Goal: Navigation & Orientation: Find specific page/section

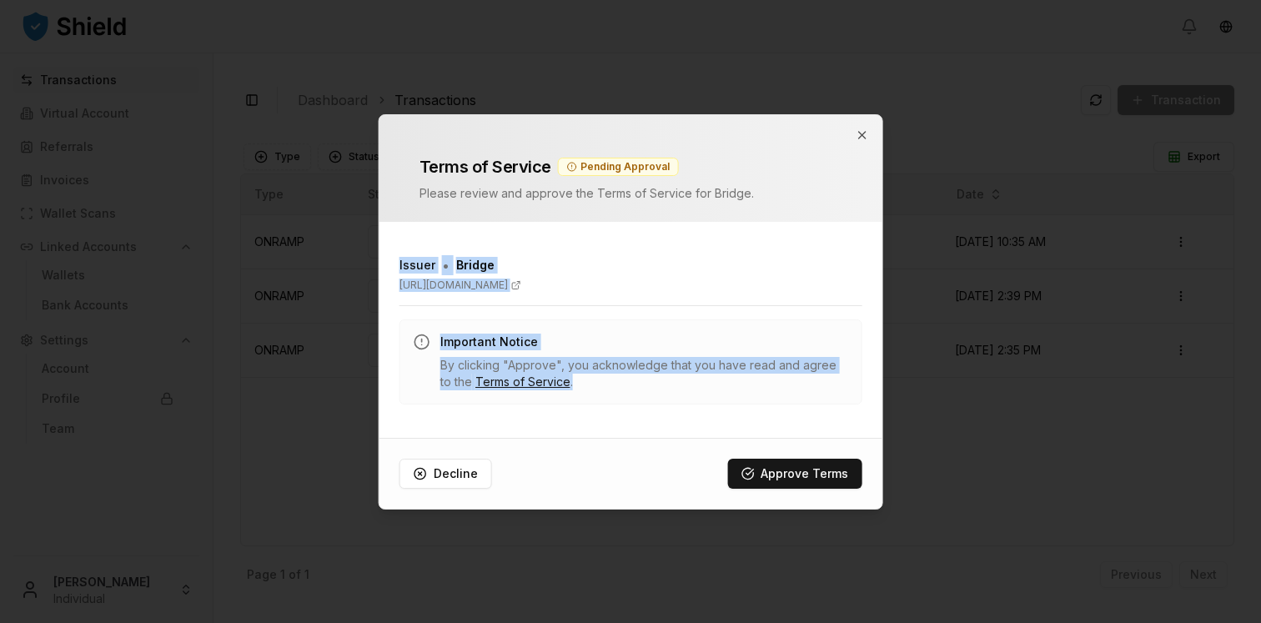
drag, startPoint x: 618, startPoint y: 405, endPoint x: 397, endPoint y: 215, distance: 291.6
click at [397, 215] on div "Terms of Service Pending Approval Please review and approve the Terms of Servic…" at bounding box center [631, 311] width 505 height 395
click at [712, 412] on div "Issuer • Bridge [URL][DOMAIN_NAME] Important Notice By clicking "Approve", you …" at bounding box center [631, 329] width 503 height 189
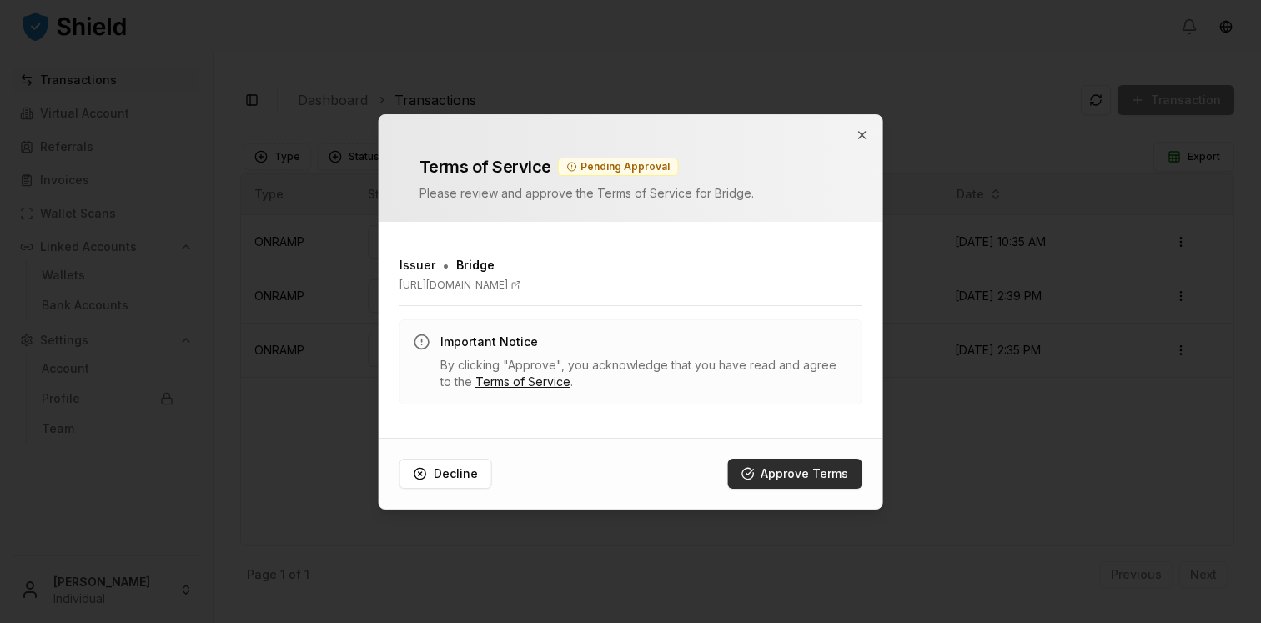
click at [762, 468] on button "Approve Terms" at bounding box center [794, 474] width 134 height 30
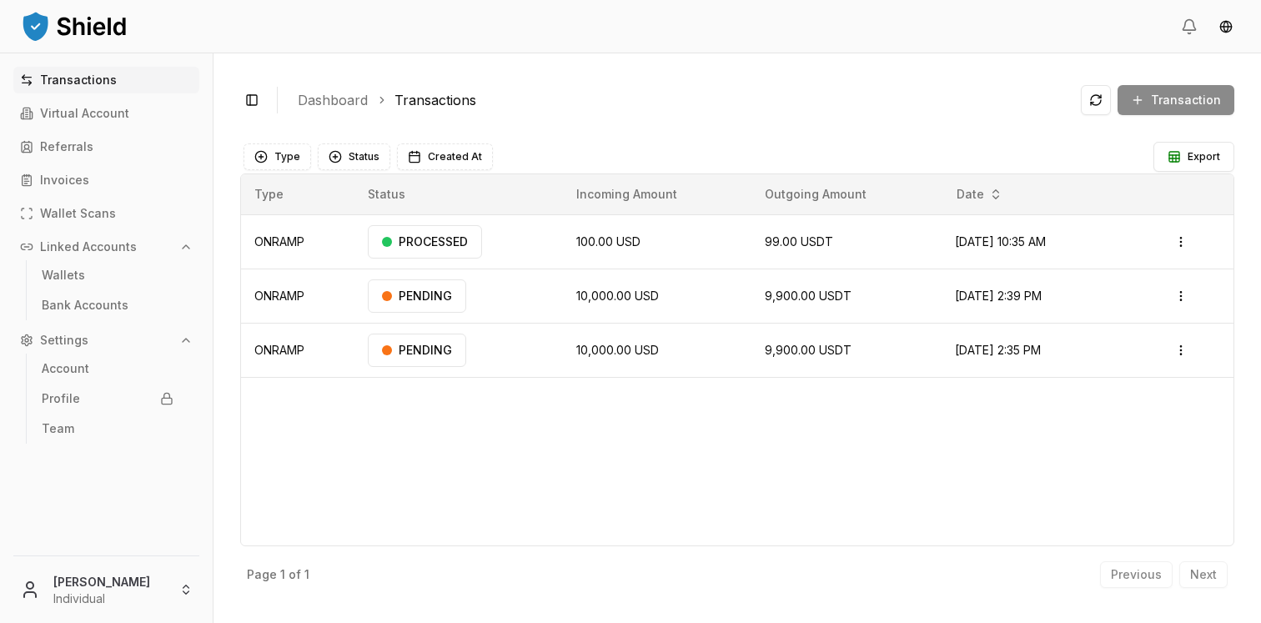
click at [1154, 105] on div "Transaction" at bounding box center [1157, 100] width 153 height 30
click at [98, 590] on html "Transactions Virtual Account Referrals Invoices Wallet Scans Linked Accounts Wa…" at bounding box center [630, 311] width 1261 height 623
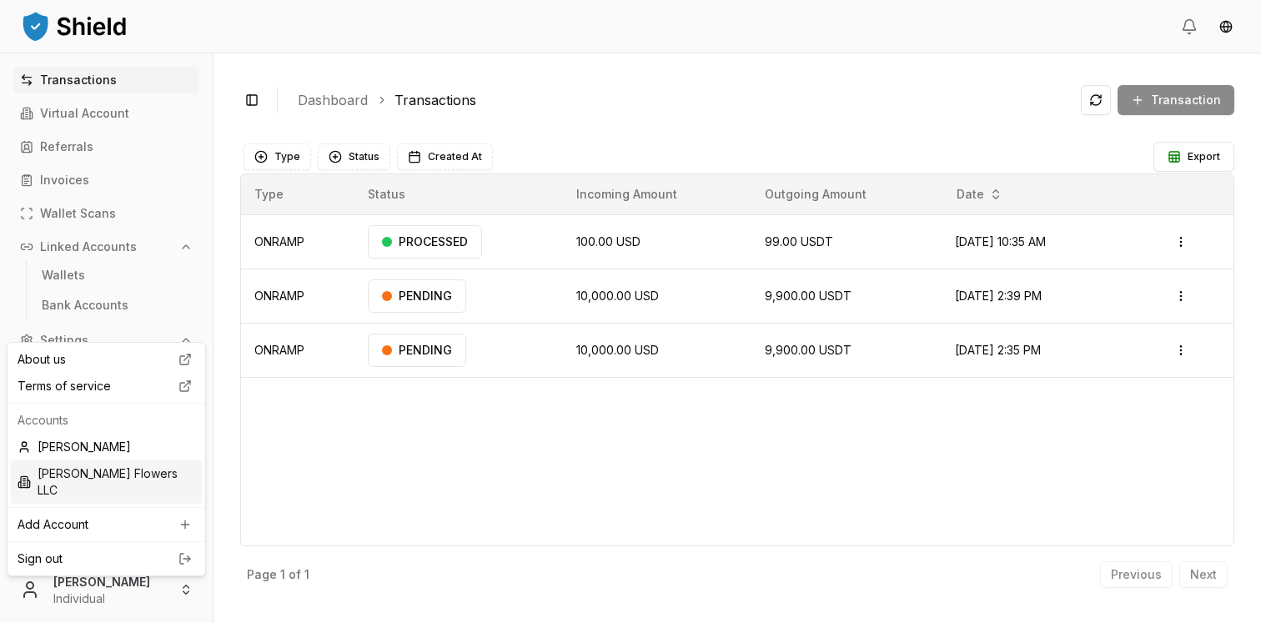
click at [137, 472] on div "[PERSON_NAME] Flowers LLC" at bounding box center [106, 481] width 191 height 43
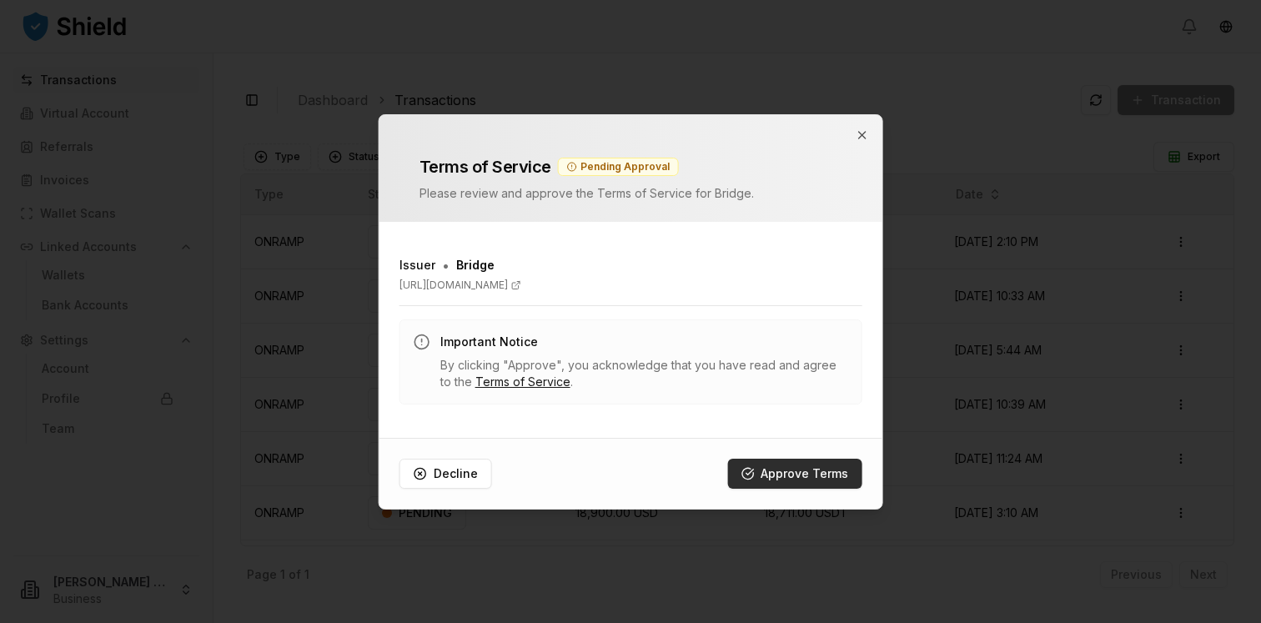
click at [783, 475] on button "Approve Terms" at bounding box center [794, 474] width 134 height 30
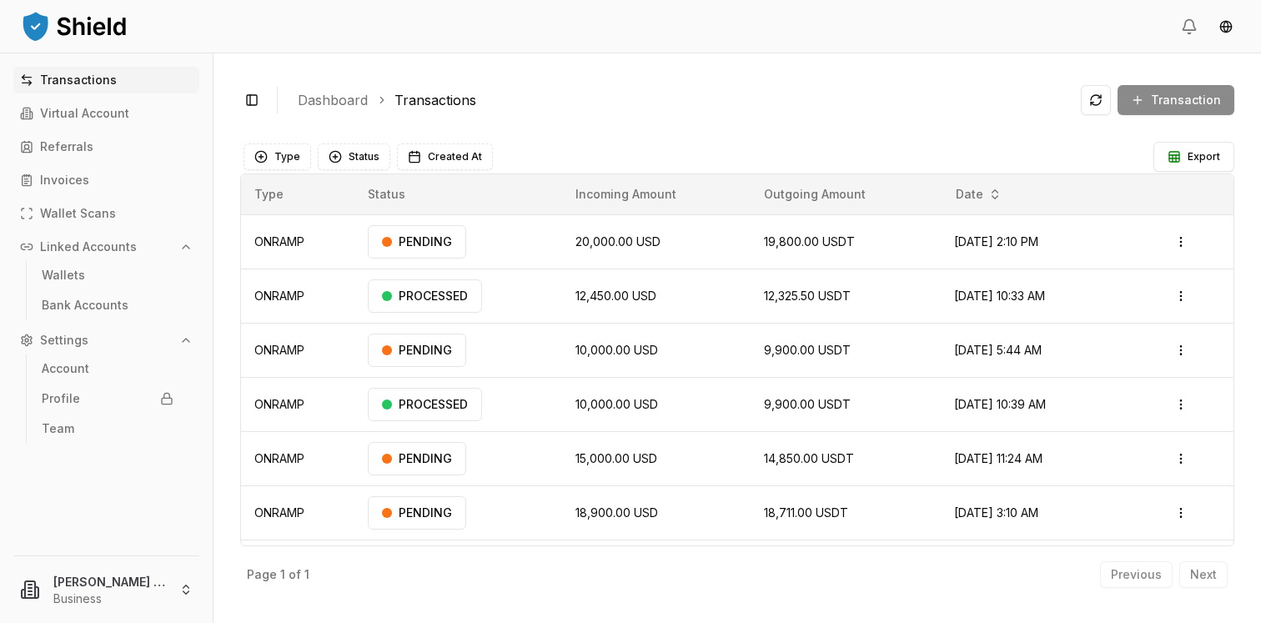
click at [1160, 100] on div "Transaction" at bounding box center [1157, 100] width 153 height 30
click at [1144, 100] on div "Transaction" at bounding box center [1157, 100] width 153 height 30
click at [1104, 100] on button at bounding box center [1096, 100] width 30 height 30
click at [128, 307] on link "Bank Accounts" at bounding box center [107, 305] width 145 height 27
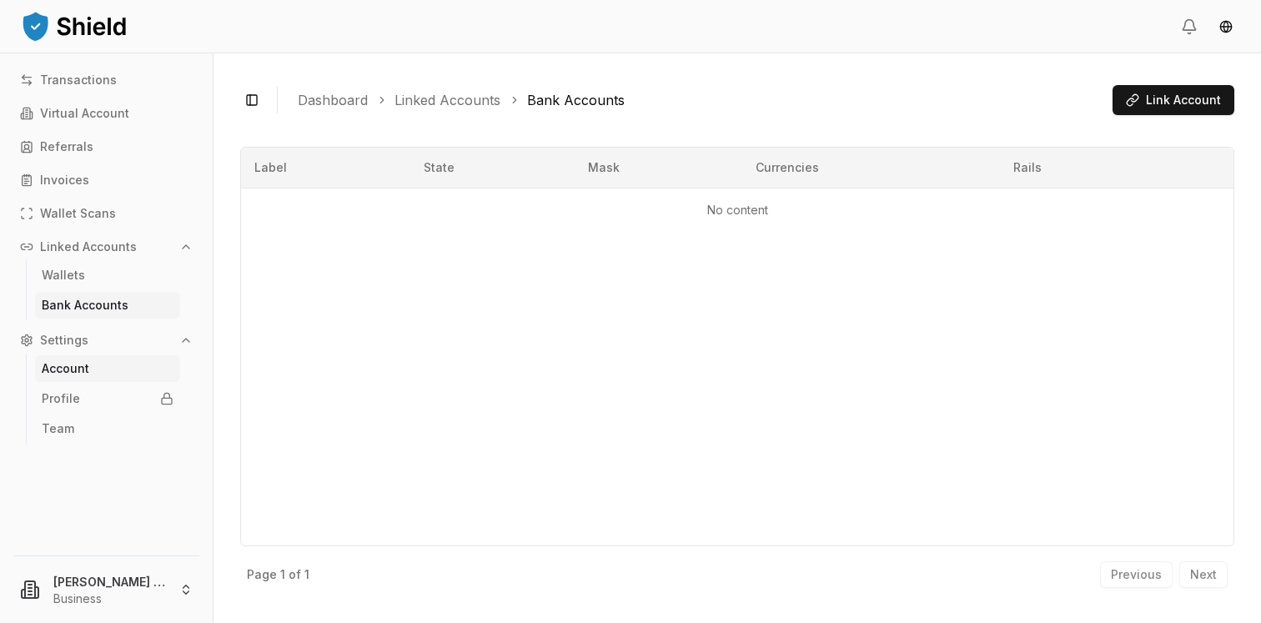
click at [137, 373] on link "Account" at bounding box center [107, 368] width 145 height 27
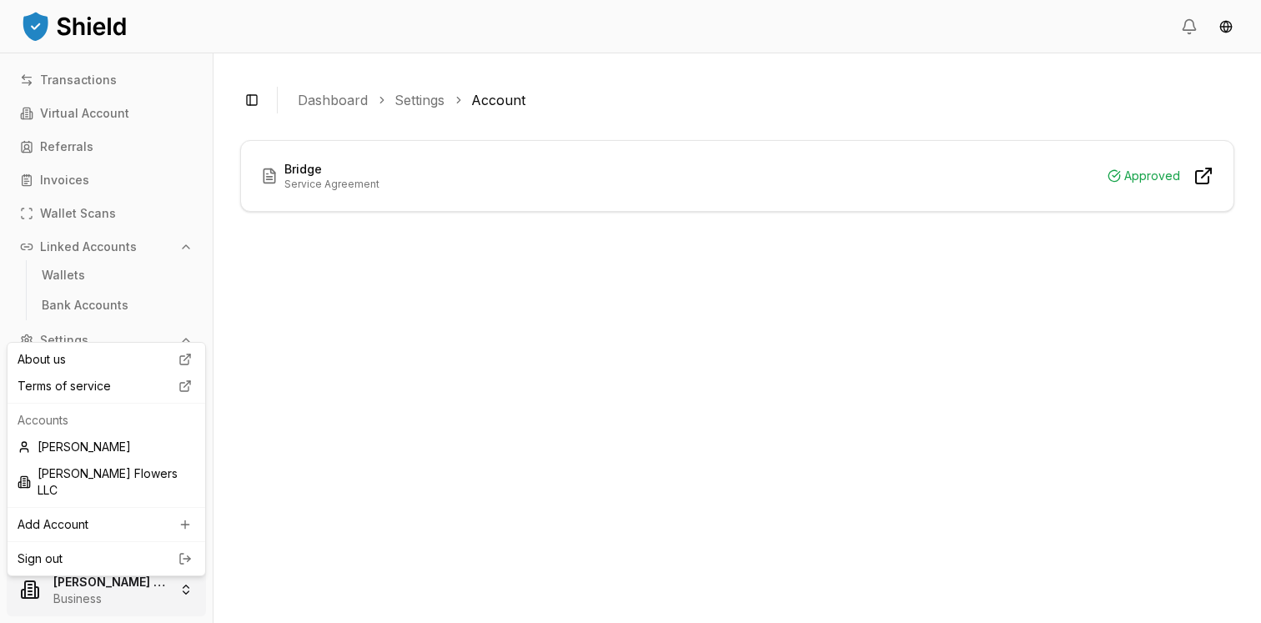
click at [78, 582] on html "Transactions Virtual Account Referrals Invoices Wallet Scans Linked Accounts Wa…" at bounding box center [630, 311] width 1261 height 623
click at [298, 419] on html "Transactions Virtual Account Referrals Invoices Wallet Scans Linked Accounts Wa…" at bounding box center [630, 311] width 1261 height 623
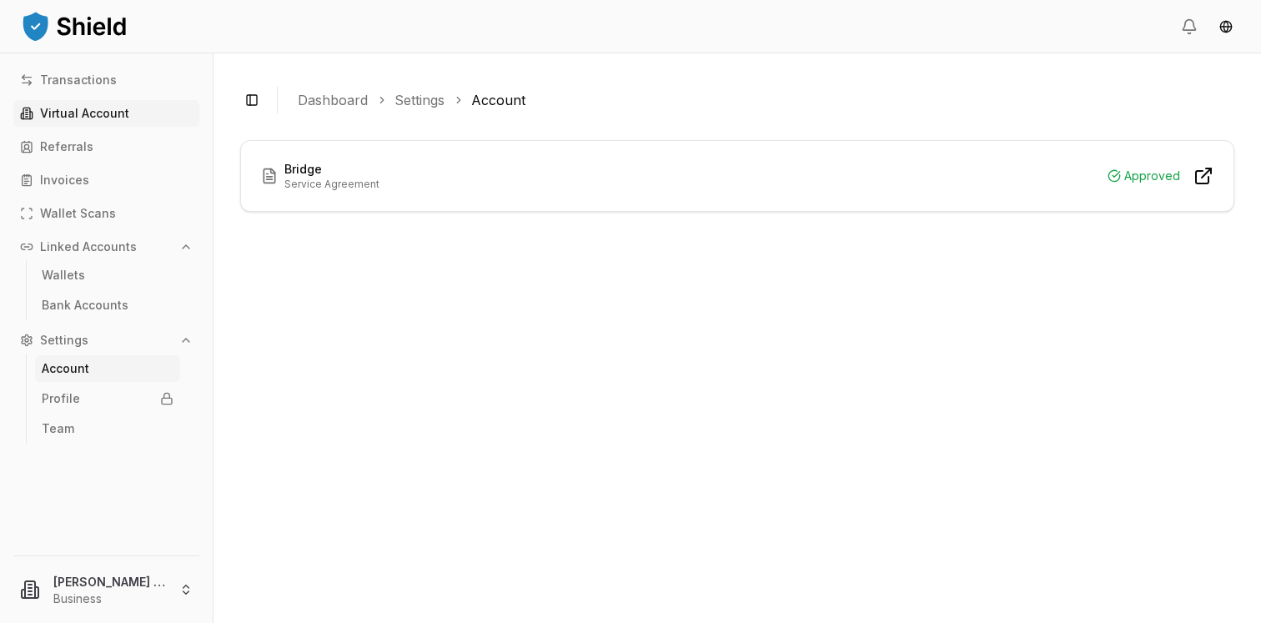
click at [92, 120] on link "Virtual Account" at bounding box center [106, 113] width 186 height 27
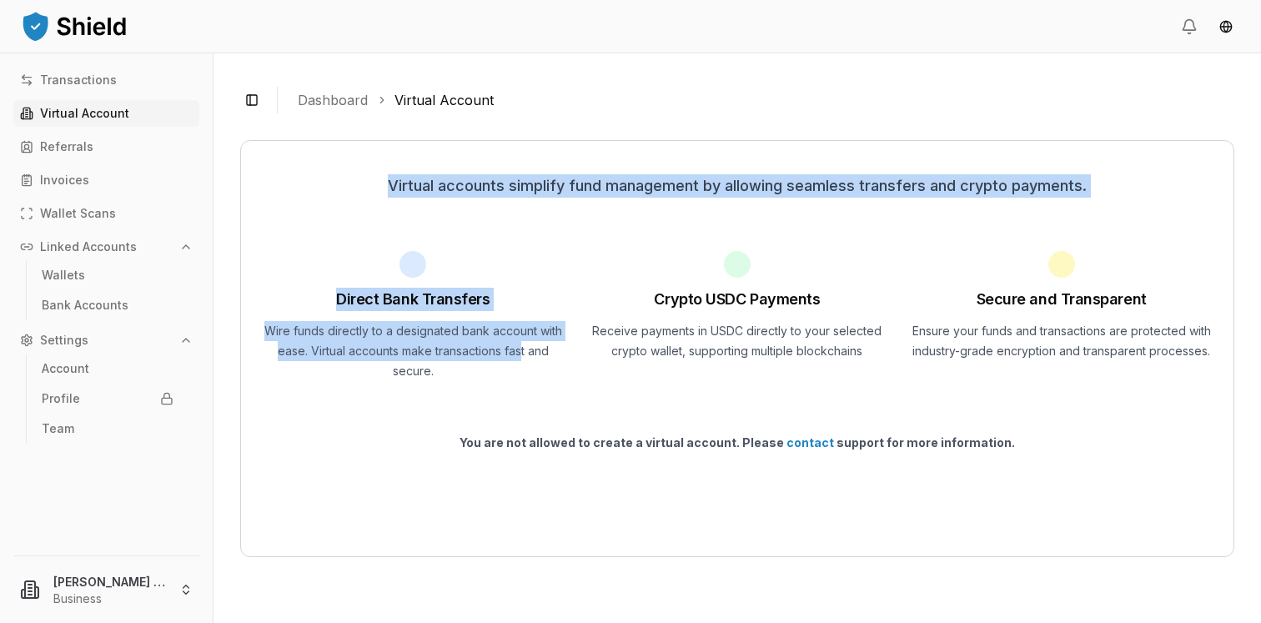
drag, startPoint x: 386, startPoint y: 174, endPoint x: 522, endPoint y: 356, distance: 227.1
click at [522, 356] on div "Virtual accounts simplify fund management by allowing seamless transfers and cr…" at bounding box center [737, 348] width 994 height 417
click at [522, 356] on p "Wire funds directly to a designated bank account with ease. Virtual accounts ma…" at bounding box center [413, 351] width 304 height 60
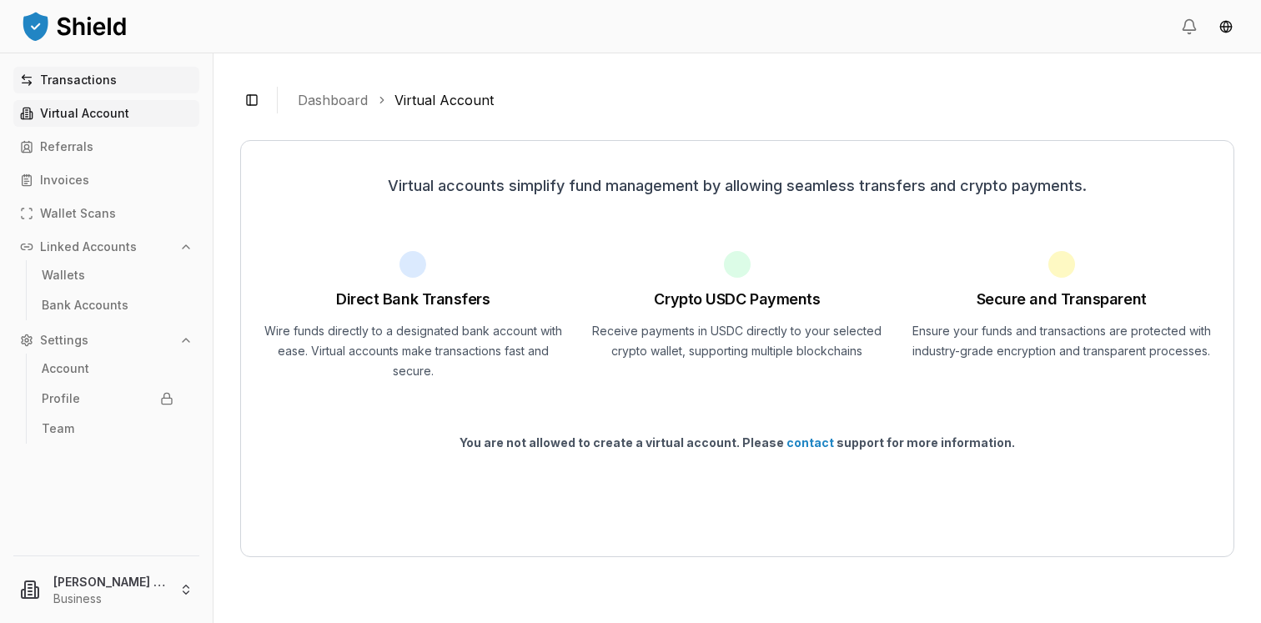
click at [86, 85] on p "Transactions" at bounding box center [78, 80] width 77 height 12
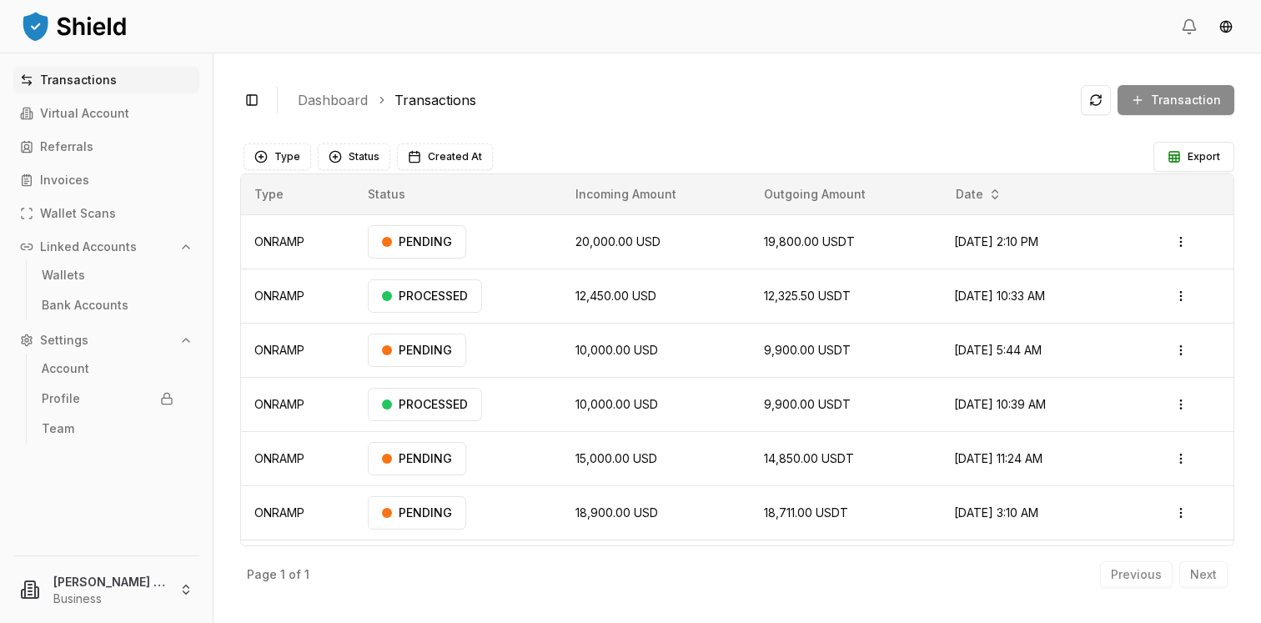
click at [411, 99] on link "Transactions" at bounding box center [436, 100] width 82 height 20
click at [751, 232] on td "19,800.00 USDT" at bounding box center [845, 241] width 189 height 54
click at [1180, 109] on div "Transaction" at bounding box center [1157, 100] width 153 height 30
click at [1132, 103] on div "Transaction" at bounding box center [1157, 100] width 153 height 30
click at [1111, 100] on button at bounding box center [1096, 100] width 30 height 30
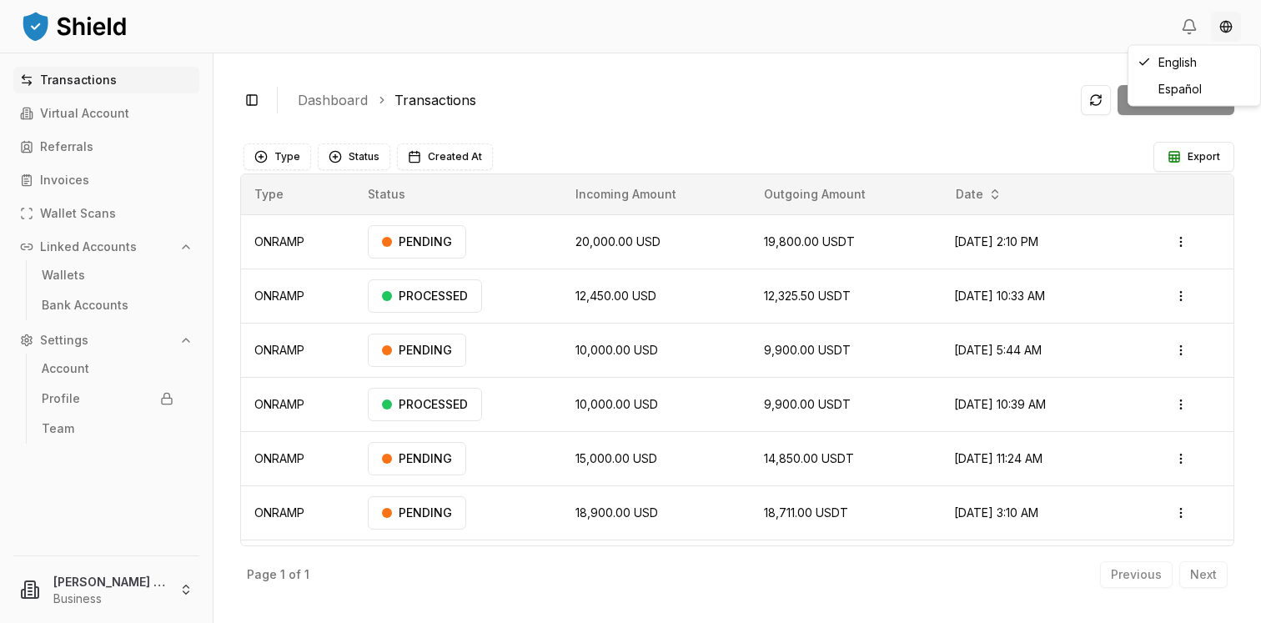
click at [1228, 34] on html "Transactions Virtual Account Referrals Invoices Wallet Scans Linked Accounts Wa…" at bounding box center [630, 311] width 1261 height 623
click at [1020, 91] on html "Transactions Virtual Account Referrals Invoices Wallet Scans Linked Accounts Wa…" at bounding box center [630, 311] width 1261 height 623
click at [474, 94] on link "Transactions" at bounding box center [436, 100] width 82 height 20
click at [92, 147] on link "Referrals" at bounding box center [106, 146] width 186 height 27
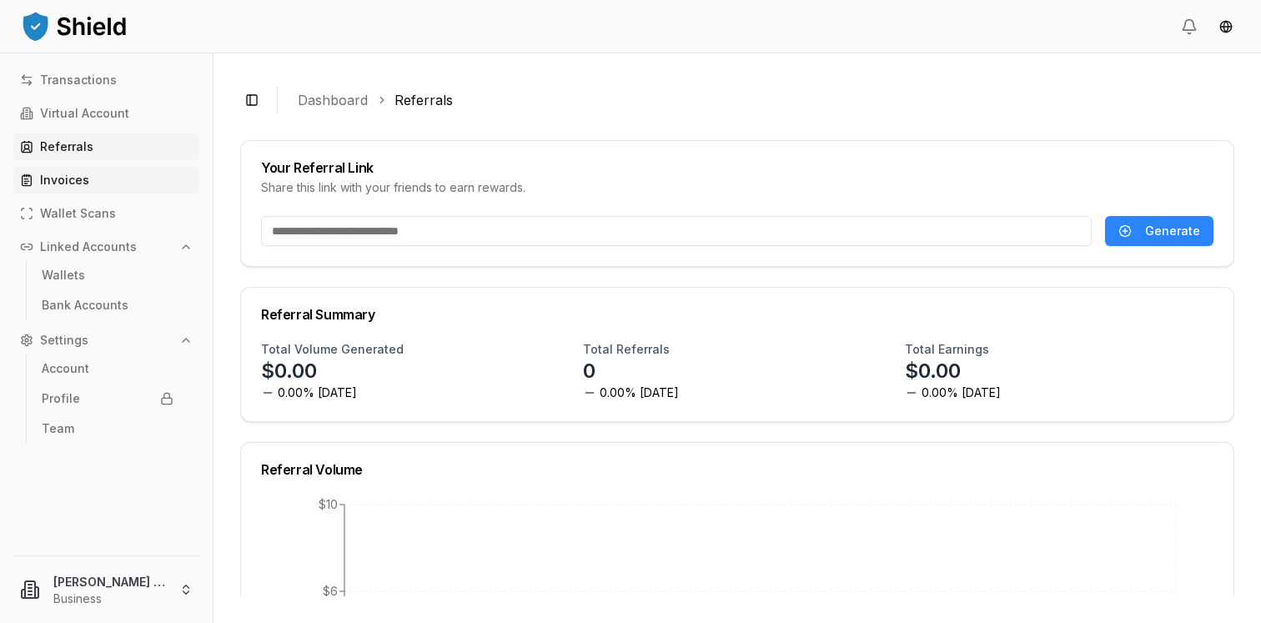
click at [100, 179] on link "Invoices" at bounding box center [106, 180] width 186 height 27
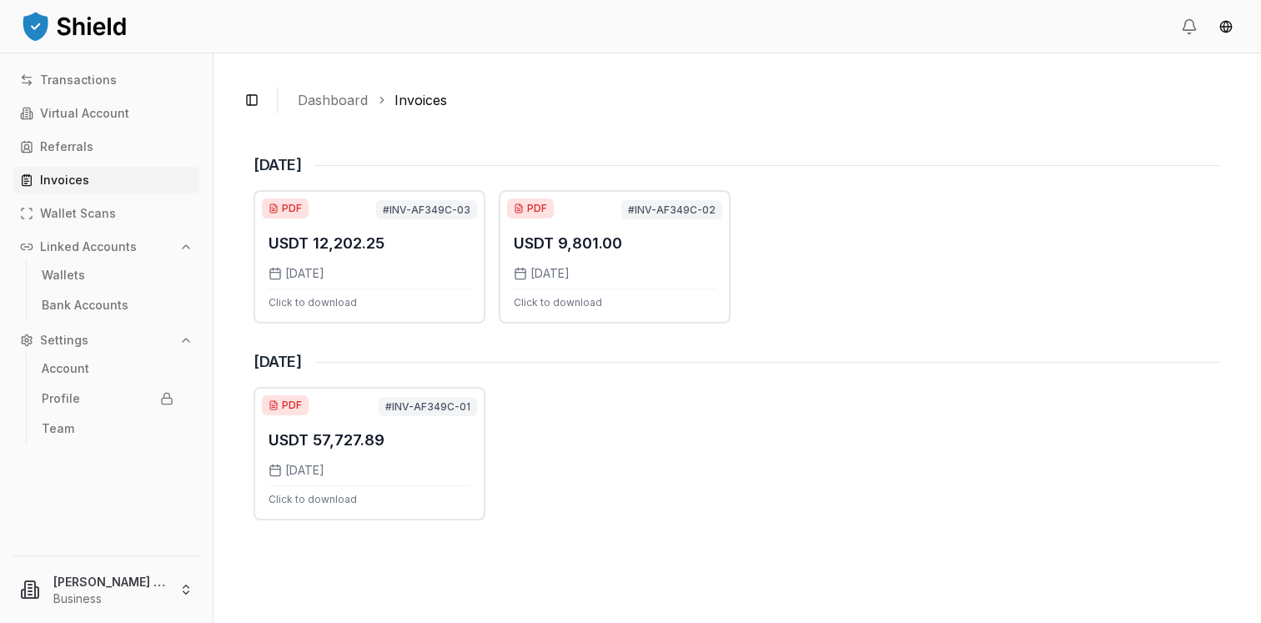
click at [98, 250] on p "Linked Accounts" at bounding box center [88, 247] width 97 height 12
click at [98, 312] on link "Bank Accounts" at bounding box center [107, 305] width 145 height 27
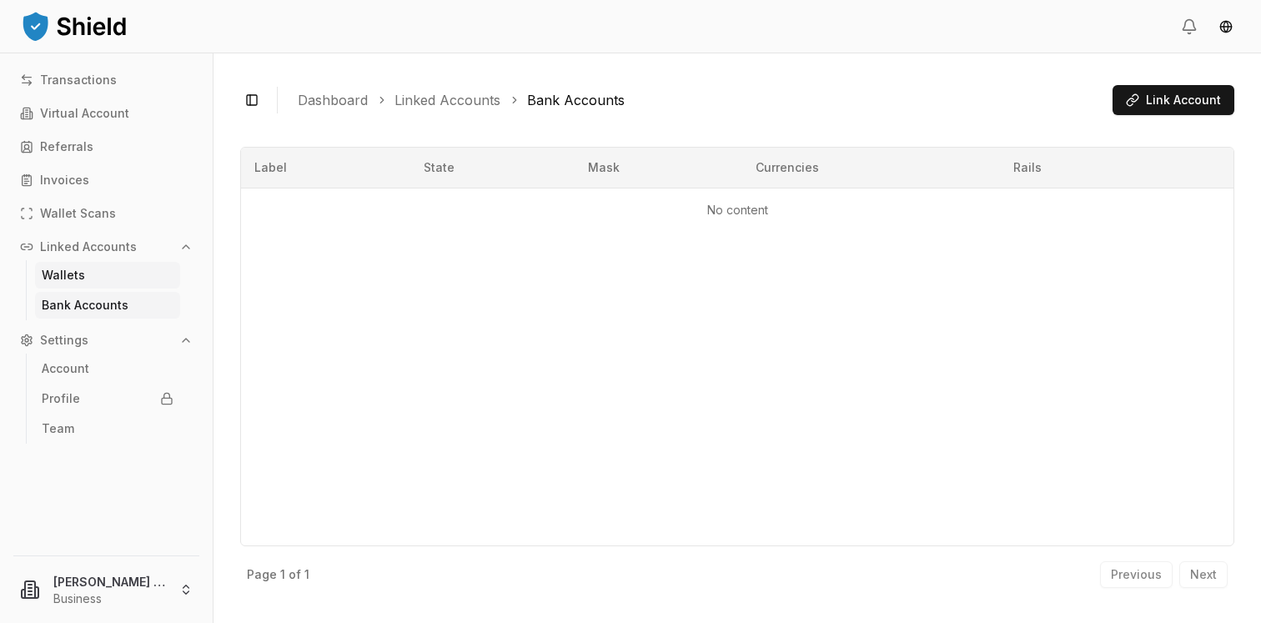
click at [85, 276] on link "Wallets" at bounding box center [107, 275] width 145 height 27
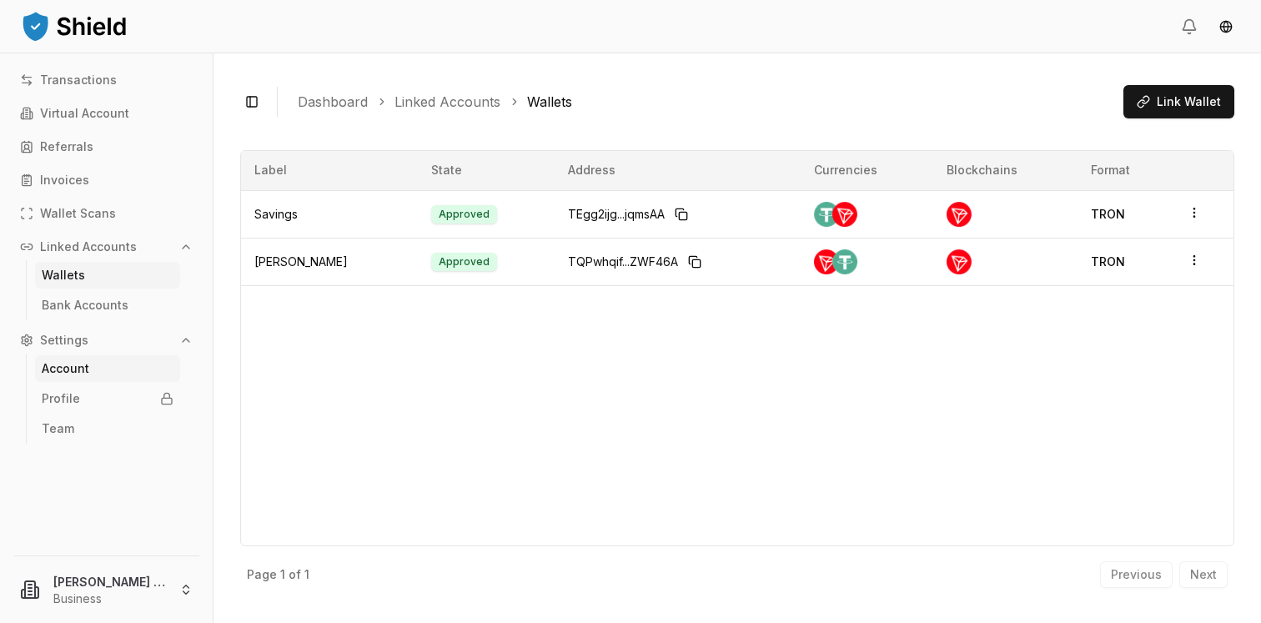
click at [89, 370] on link "Account" at bounding box center [107, 368] width 145 height 27
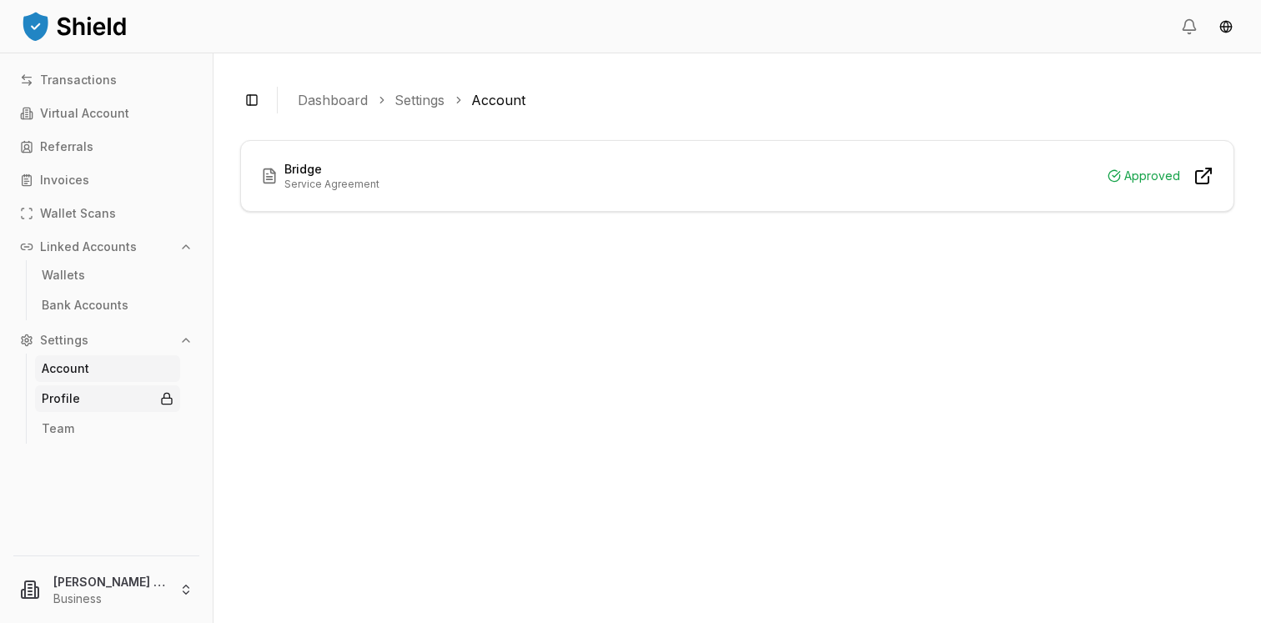
click at [86, 400] on link "Profile" at bounding box center [107, 398] width 145 height 27
click at [85, 119] on p "Virtual Account" at bounding box center [84, 114] width 89 height 12
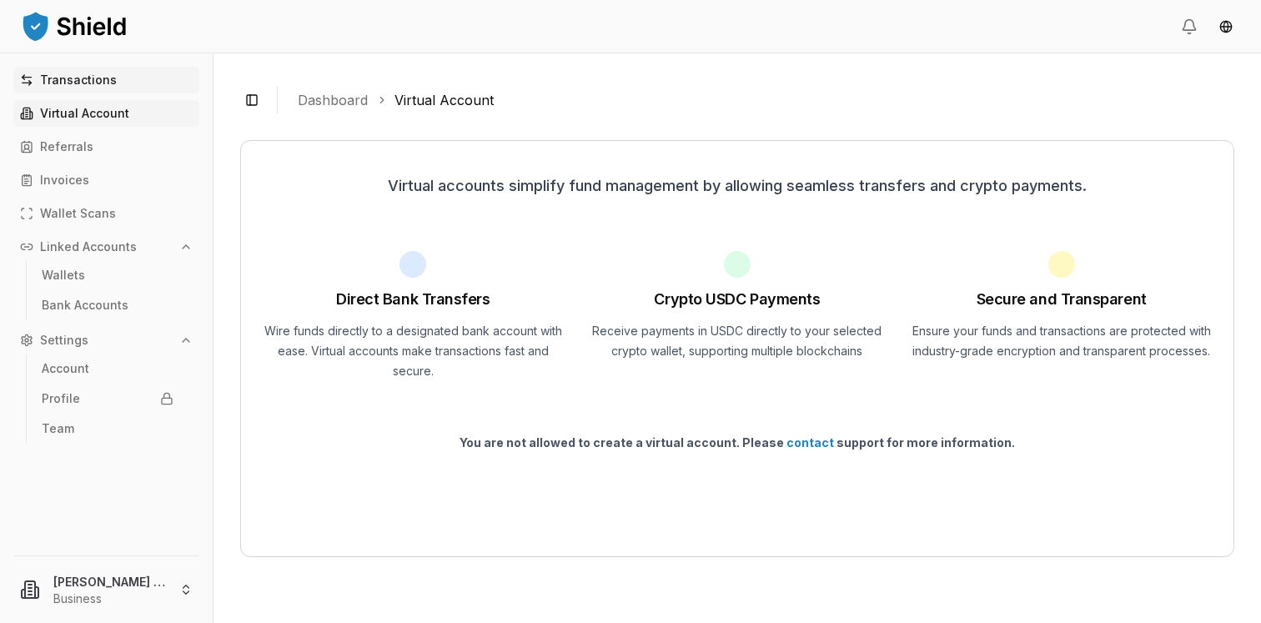
click at [96, 81] on p "Transactions" at bounding box center [78, 80] width 77 height 12
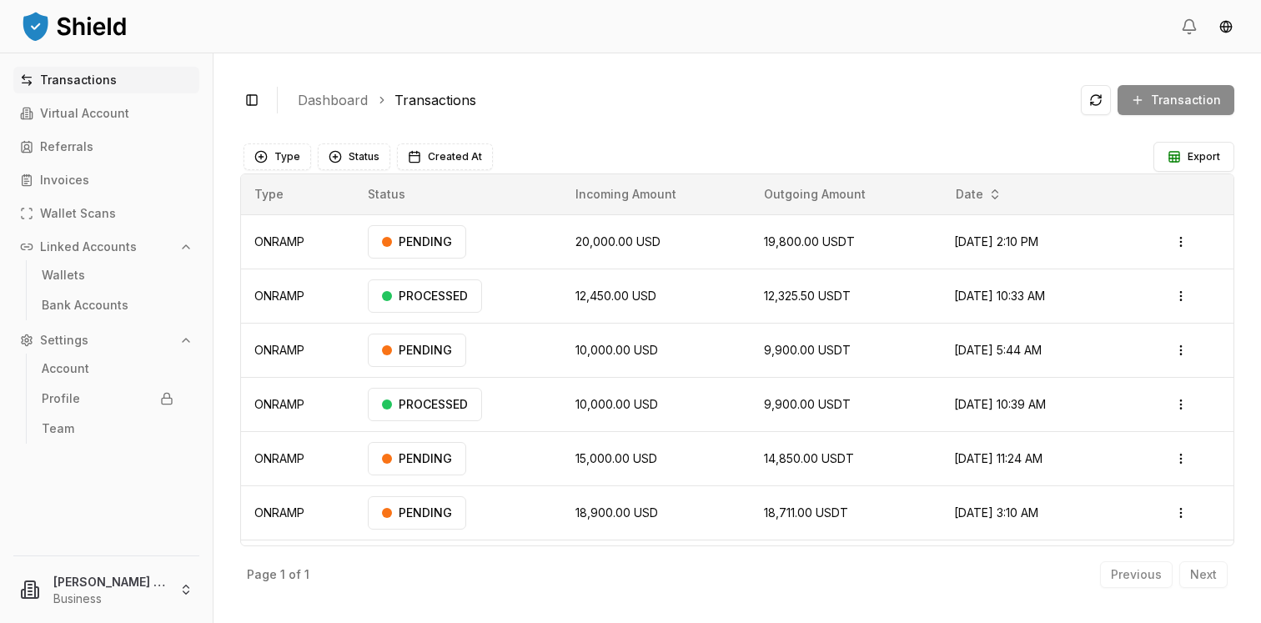
click at [1173, 108] on div "Transaction" at bounding box center [1157, 100] width 153 height 30
click at [1173, 103] on div "Transaction" at bounding box center [1157, 100] width 153 height 30
click at [1109, 108] on button at bounding box center [1096, 100] width 30 height 30
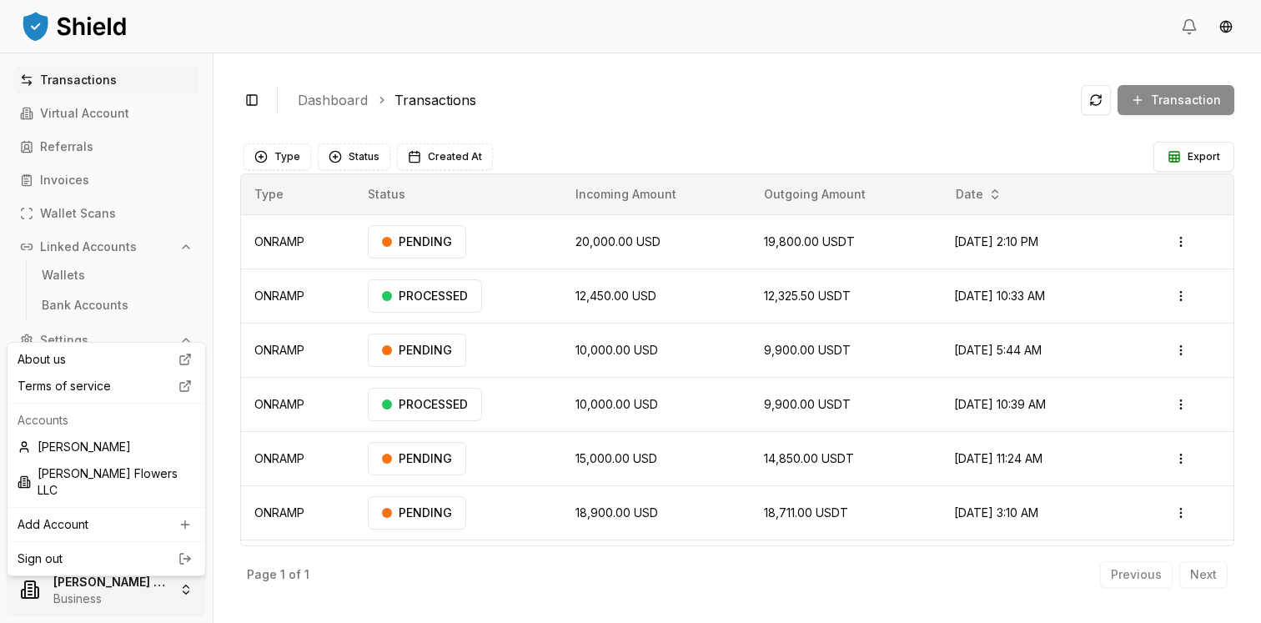
click at [101, 586] on html "Transactions Virtual Account Referrals Invoices Wallet Scans Linked Accounts Wa…" at bounding box center [630, 311] width 1261 height 623
click at [568, 125] on html "Transactions Virtual Account Referrals Invoices Wallet Scans Linked Accounts Wa…" at bounding box center [630, 311] width 1261 height 623
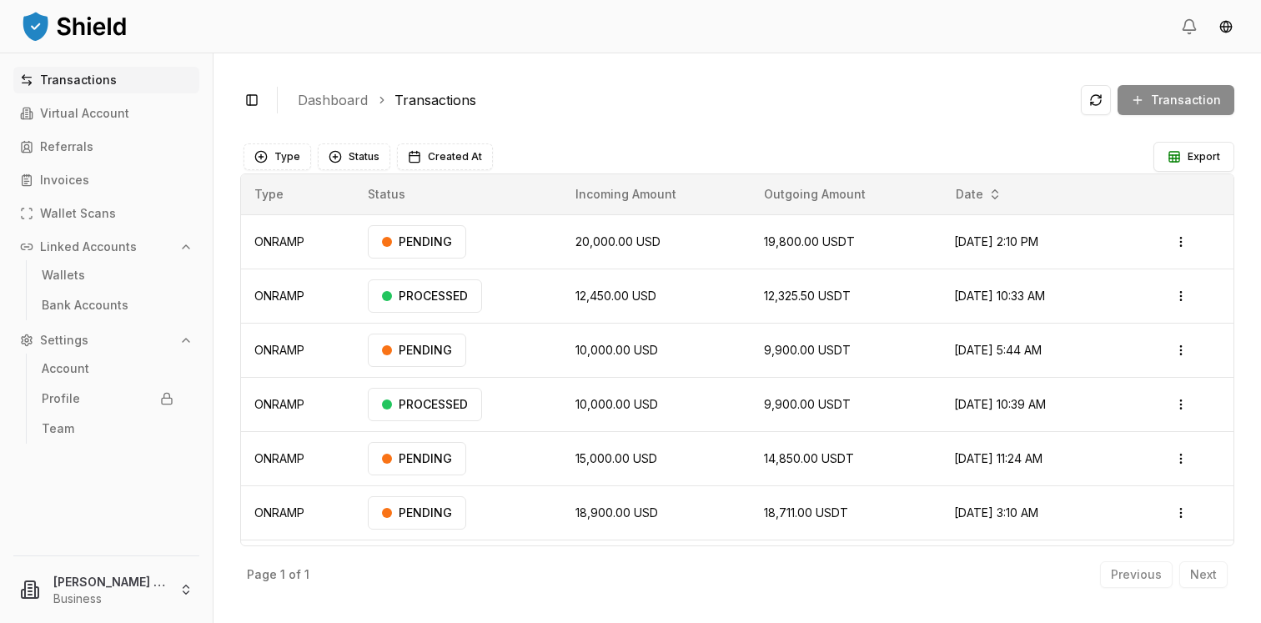
click at [1200, 97] on div "Transaction" at bounding box center [1157, 100] width 153 height 30
click at [1188, 26] on icon at bounding box center [1189, 26] width 17 height 17
click at [1196, 29] on icon at bounding box center [1189, 26] width 17 height 17
click at [1229, 29] on html "Transactions Virtual Account Referrals Invoices Wallet Scans Linked Accounts Wa…" at bounding box center [630, 311] width 1261 height 623
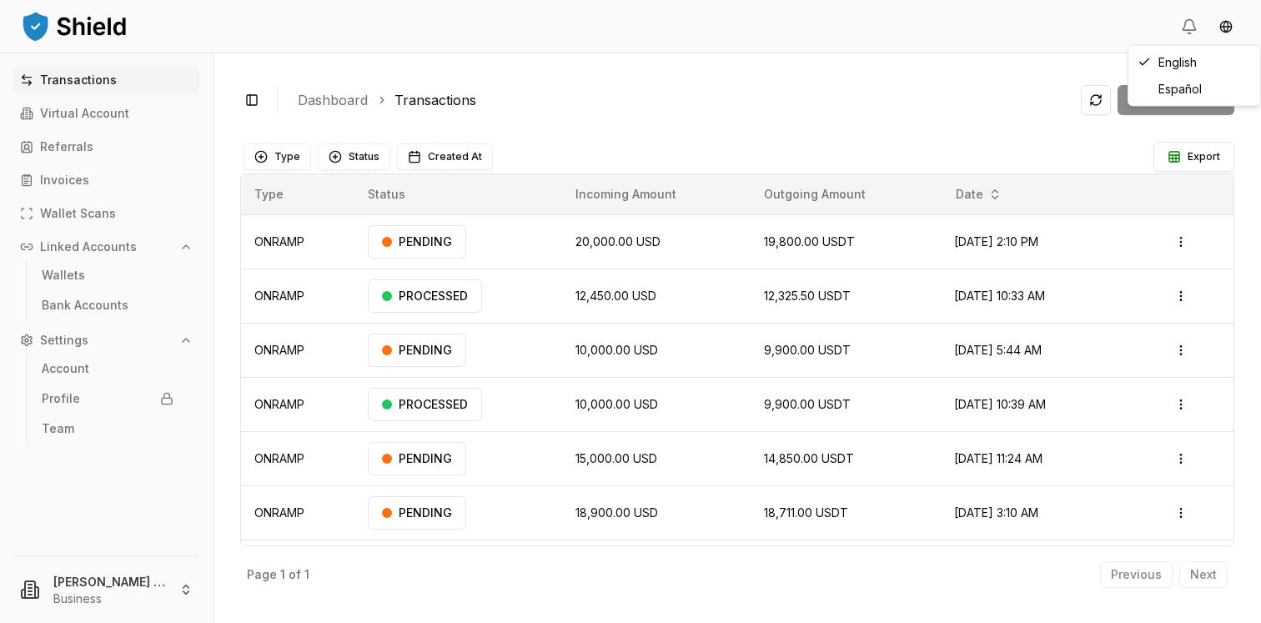
click at [1006, 62] on html "Transactions Virtual Account Referrals Invoices Wallet Scans Linked Accounts Wa…" at bounding box center [630, 311] width 1261 height 623
click at [101, 27] on img at bounding box center [74, 25] width 108 height 33
click at [98, 603] on html "Transactions Virtual Account Referrals Invoices Wallet Scans Linked Accounts Wa…" at bounding box center [630, 311] width 1261 height 623
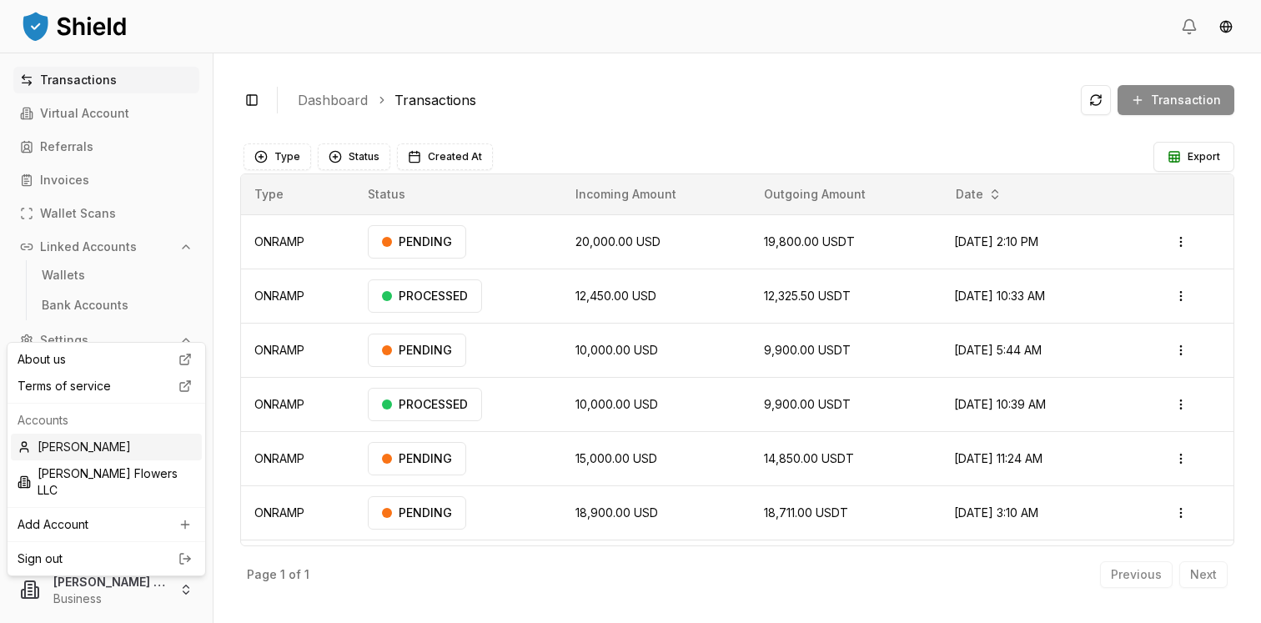
click at [105, 450] on div "[PERSON_NAME]" at bounding box center [106, 447] width 191 height 27
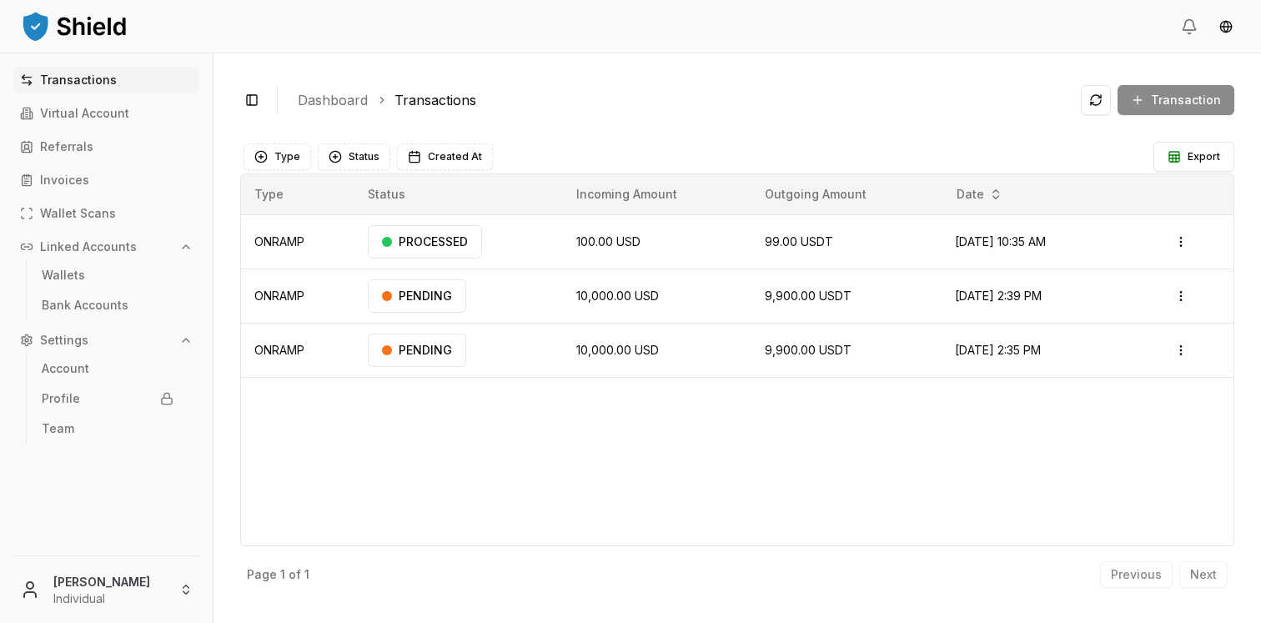
click at [1164, 94] on div "Transaction" at bounding box center [1157, 100] width 153 height 30
click at [1158, 105] on div "Transaction" at bounding box center [1157, 100] width 153 height 30
click at [1148, 103] on div "Transaction" at bounding box center [1157, 100] width 153 height 30
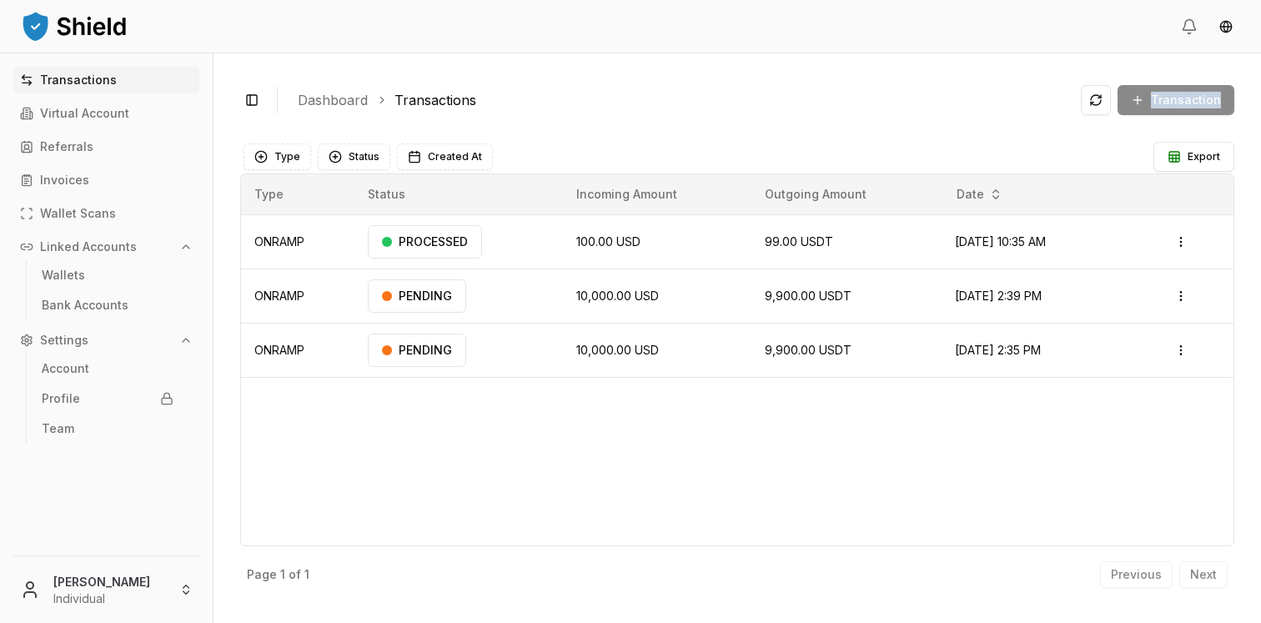
click at [1148, 103] on div "Transaction" at bounding box center [1157, 100] width 153 height 30
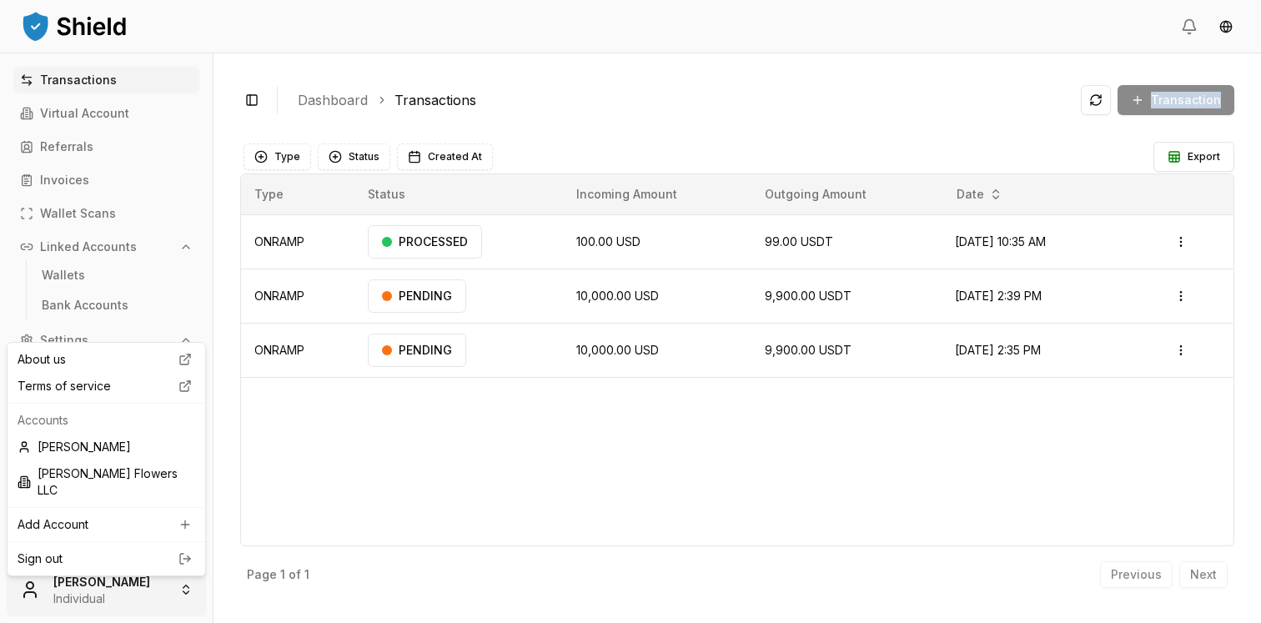
click at [98, 587] on html "Transactions Virtual Account Referrals Invoices Wallet Scans Linked Accounts Wa…" at bounding box center [630, 311] width 1261 height 623
click at [96, 128] on html "Transactions Virtual Account Referrals Invoices Wallet Scans Linked Accounts Wa…" at bounding box center [630, 311] width 1261 height 623
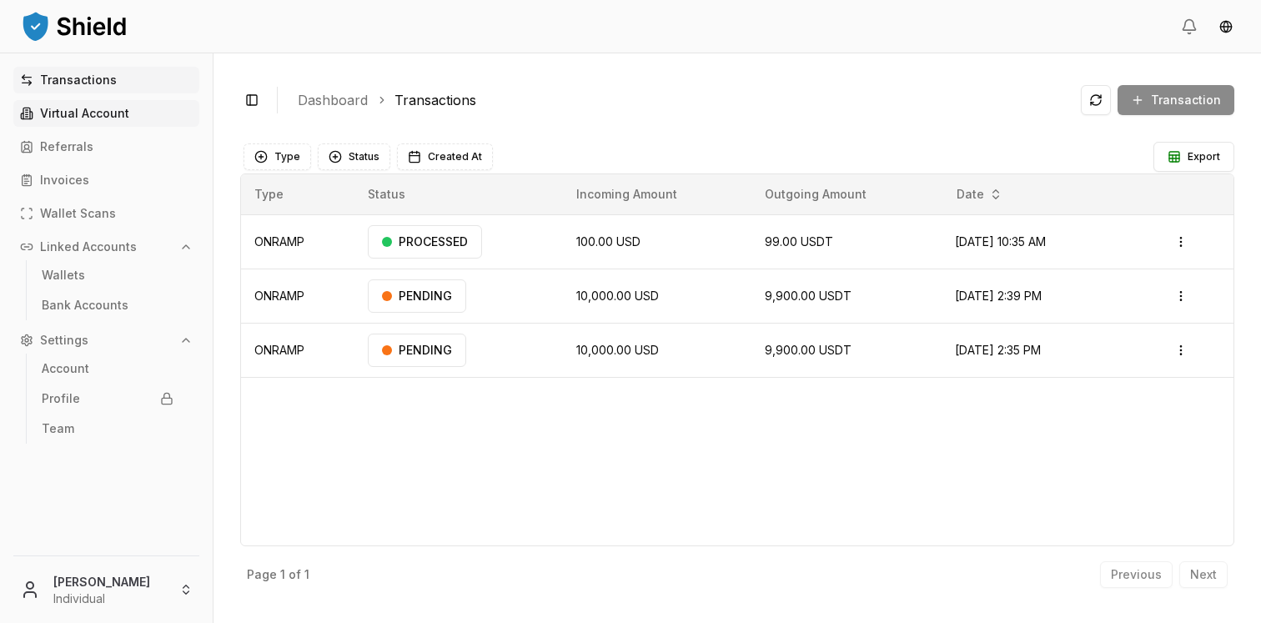
click at [98, 113] on p "Virtual Account" at bounding box center [84, 114] width 89 height 12
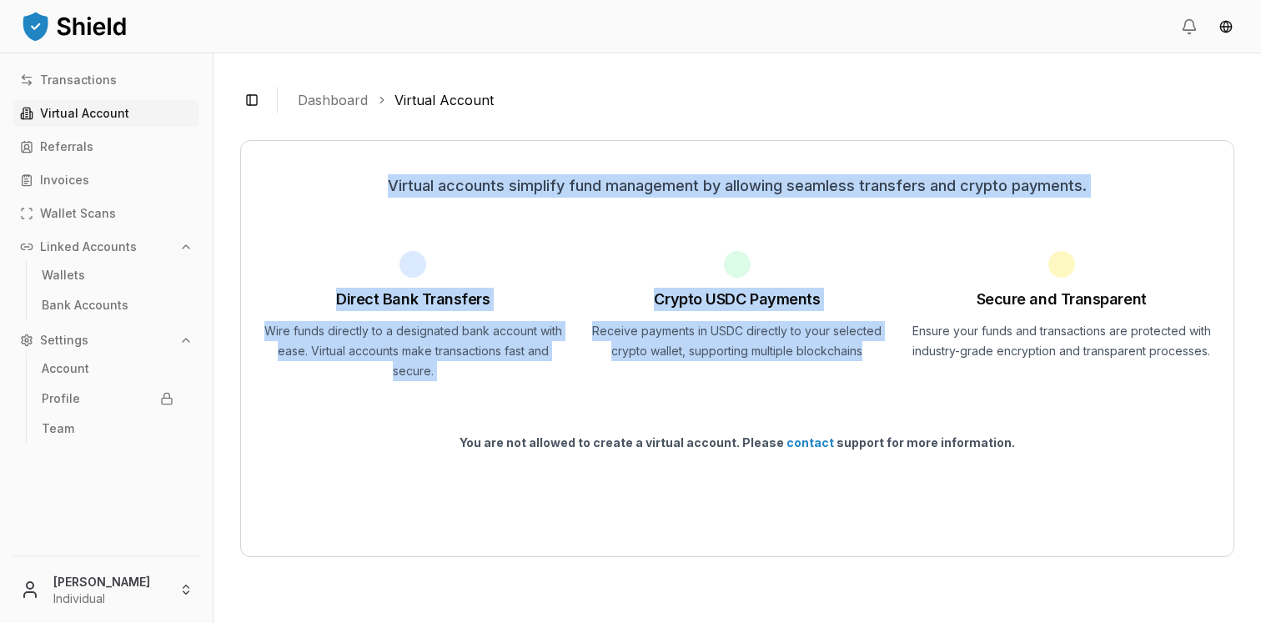
drag, startPoint x: 384, startPoint y: 173, endPoint x: 797, endPoint y: 372, distance: 459.3
click at [797, 372] on div "Virtual accounts simplify fund management by allowing seamless transfers and cr…" at bounding box center [737, 348] width 994 height 417
click at [797, 372] on div "Crypto USDC Payments Receive payments in USDC directly to your selected crypto …" at bounding box center [738, 316] width 304 height 130
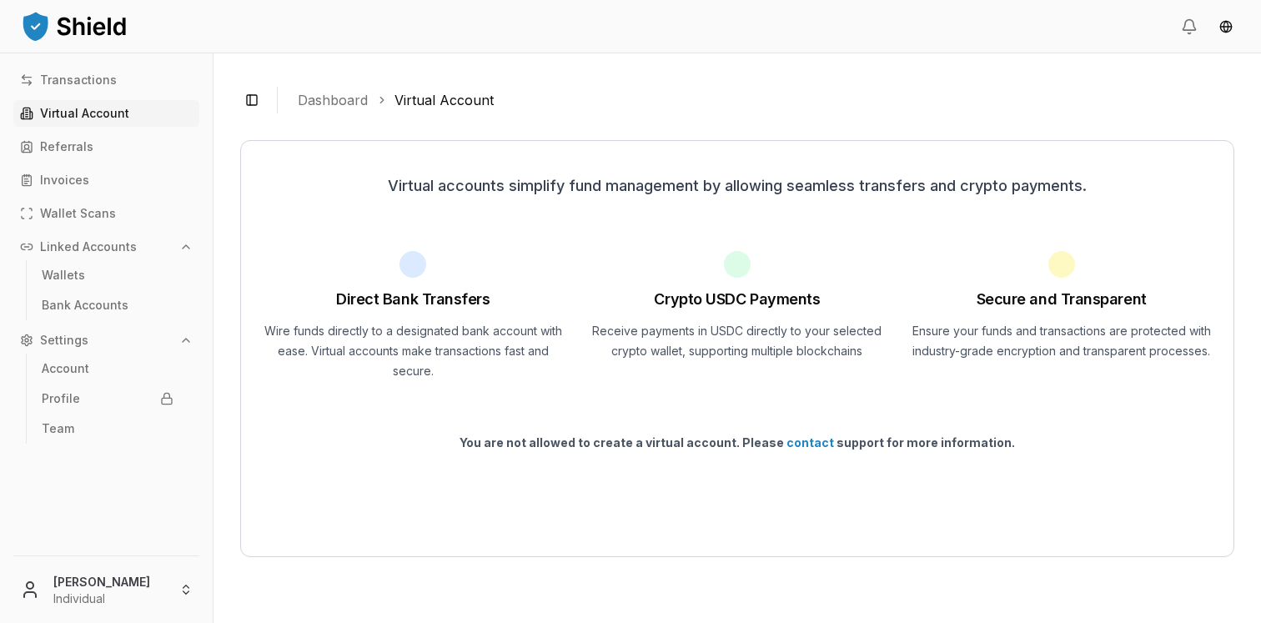
click at [79, 103] on link "Virtual Account" at bounding box center [106, 113] width 186 height 27
click at [86, 85] on p "Transactions" at bounding box center [78, 80] width 77 height 12
